Goal: Navigation & Orientation: Find specific page/section

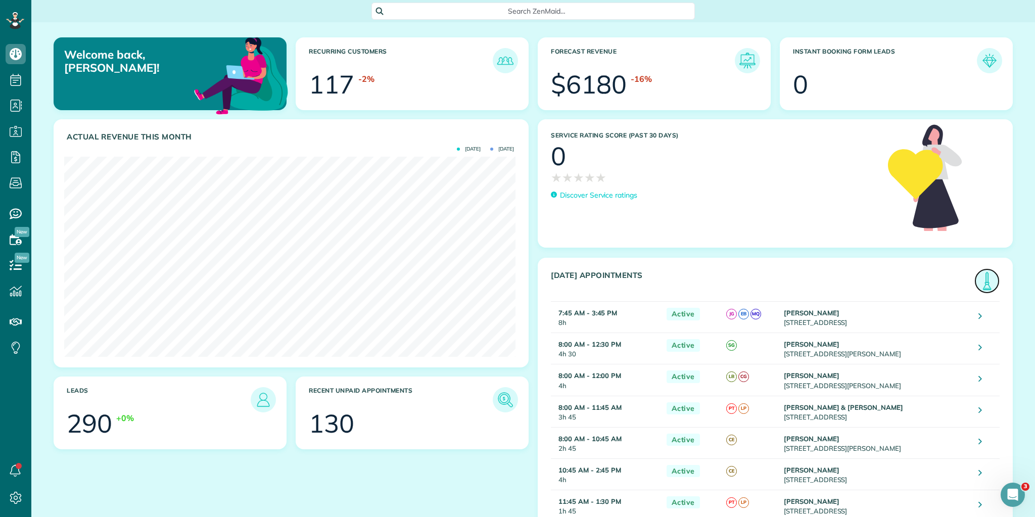
click at [983, 278] on img at bounding box center [987, 280] width 23 height 23
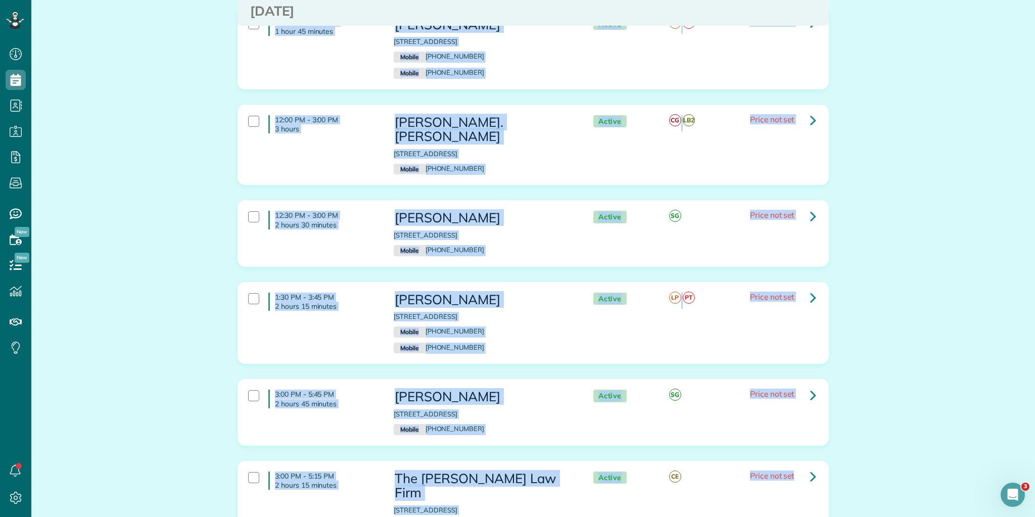
scroll to position [662, 0]
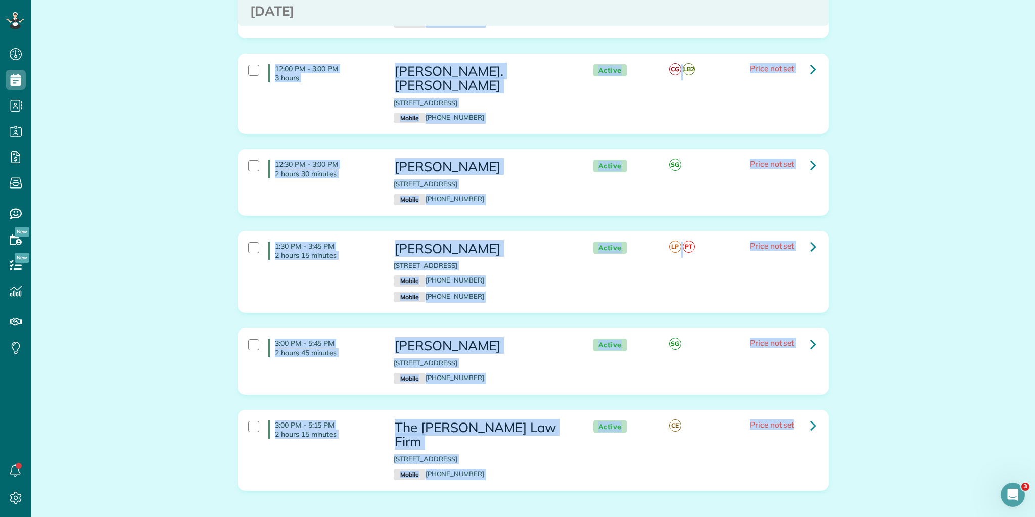
drag, startPoint x: 271, startPoint y: 129, endPoint x: 832, endPoint y: 457, distance: 649.1
click at [932, 517] on html "Dashboard Scheduling Calendar View List View Dispatch View - Weekly scheduling …" at bounding box center [517, 258] width 1035 height 517
copy div "7:45 AM - 3:45 PM 8 hours [PERSON_NAME] [STREET_ADDRESS] Mobile [PHONE_NUMBER] …"
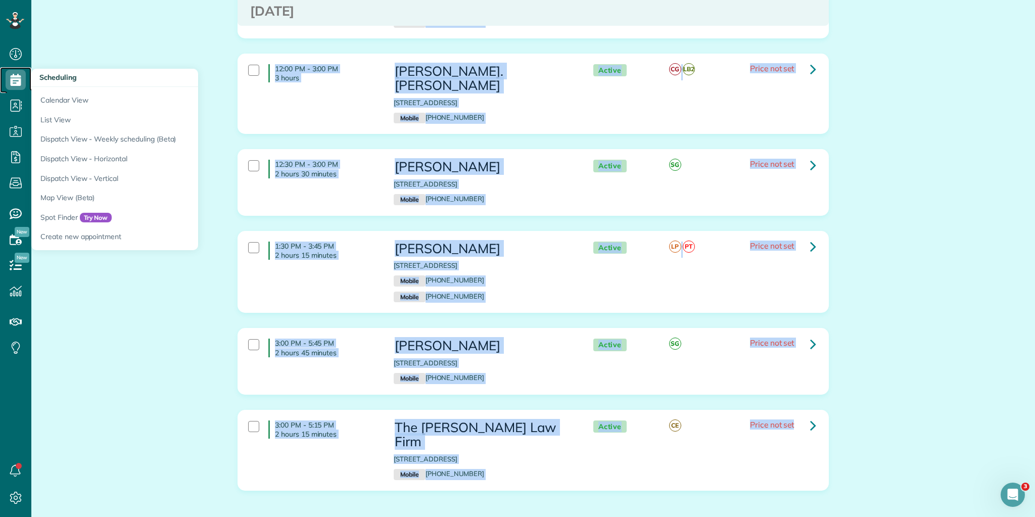
click at [14, 81] on use at bounding box center [16, 80] width 11 height 12
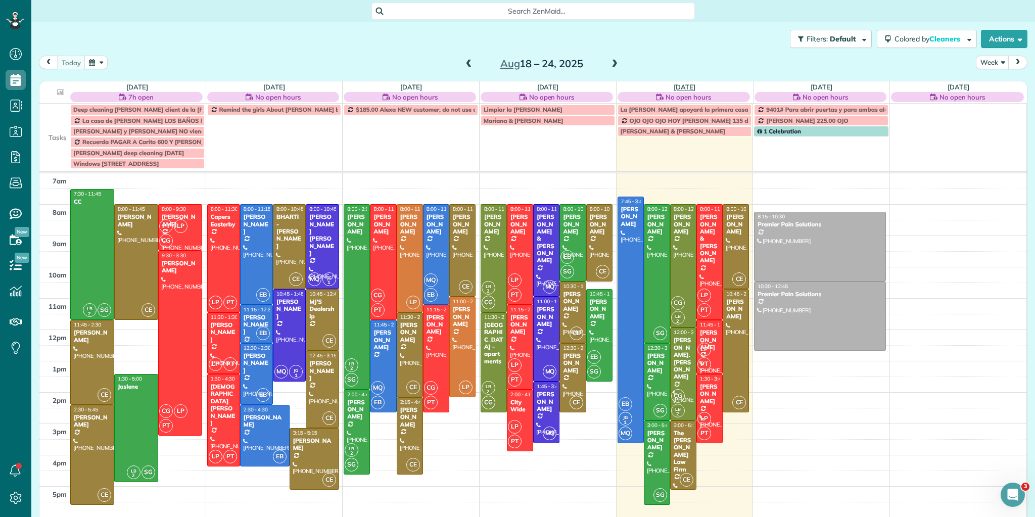
click at [678, 87] on link "Fri 8/22" at bounding box center [685, 87] width 22 height 8
